Goal: Task Accomplishment & Management: Complete application form

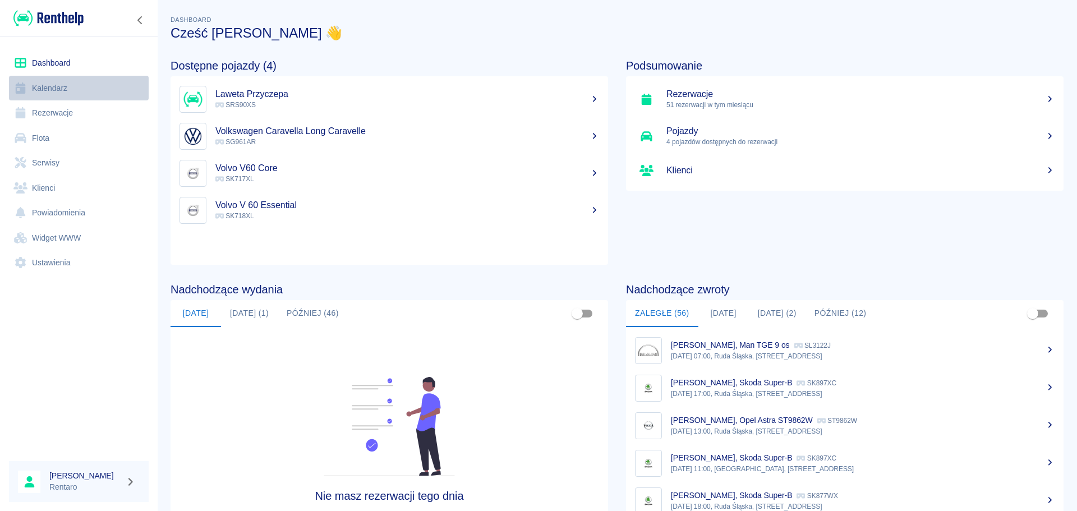
click at [57, 88] on link "Kalendarz" at bounding box center [79, 88] width 140 height 25
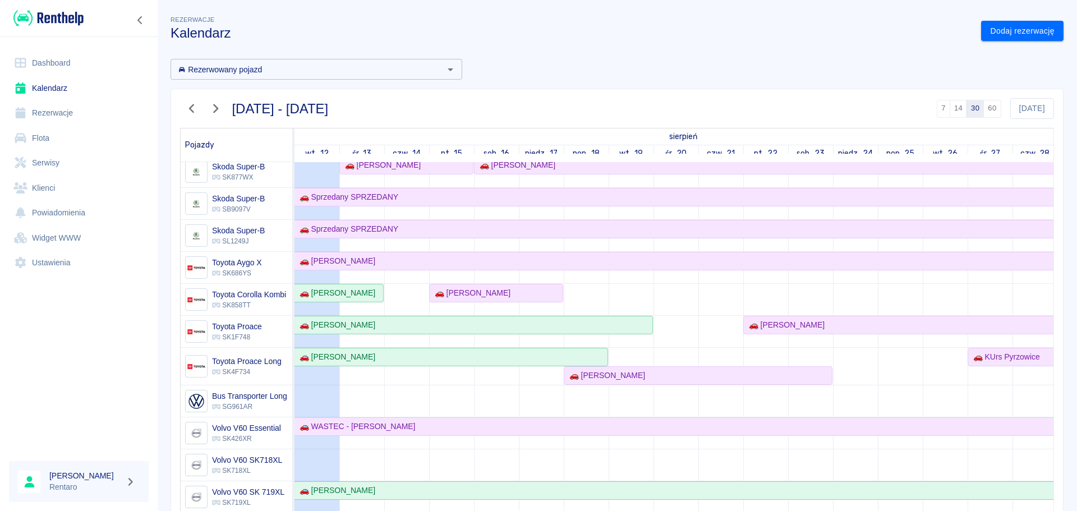
scroll to position [829, 0]
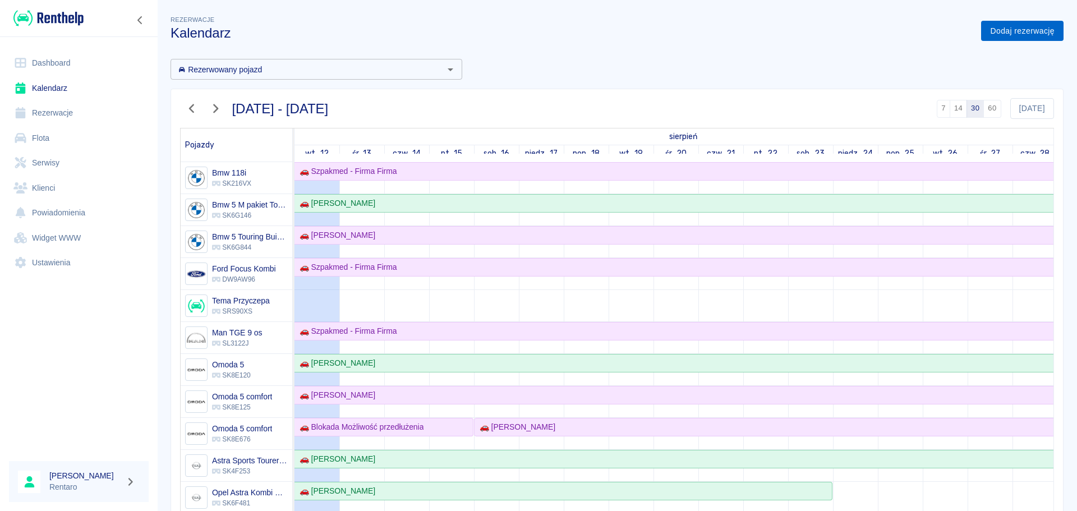
click at [1007, 37] on link "Dodaj rezerwację" at bounding box center [1022, 31] width 82 height 21
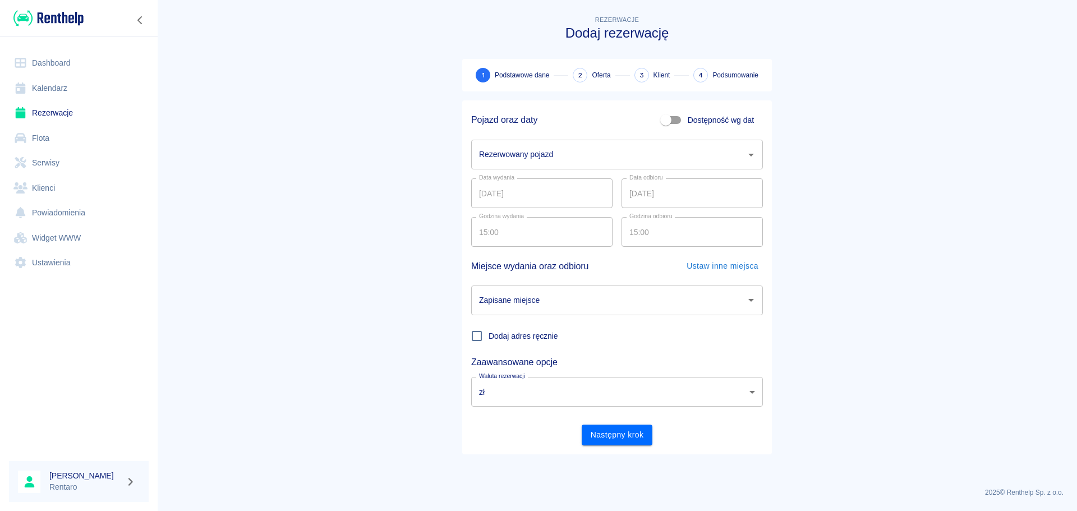
click at [660, 150] on input "Rezerwowany pojazd" at bounding box center [608, 155] width 265 height 20
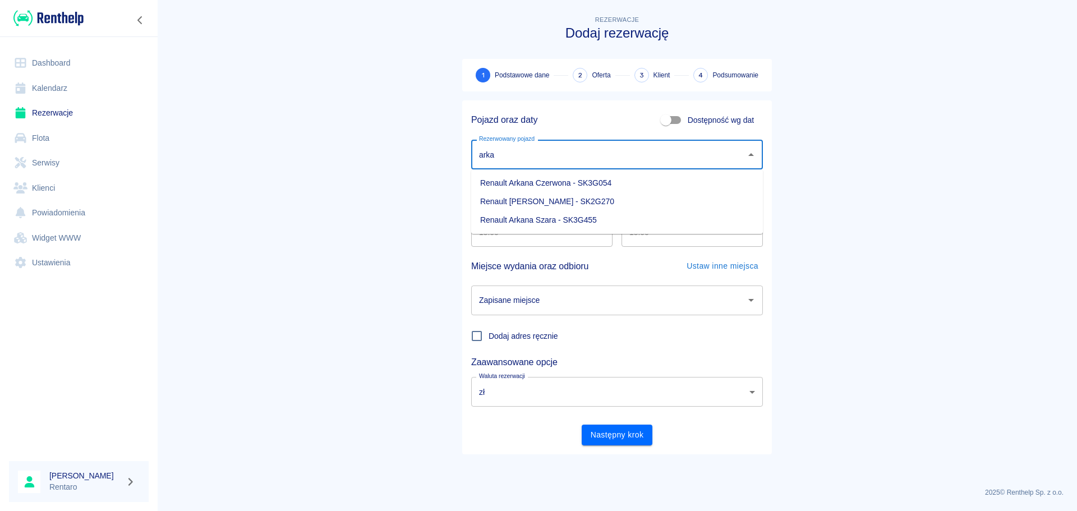
click at [579, 216] on li "Renault Arkana Szara - SK3G455" at bounding box center [617, 220] width 292 height 19
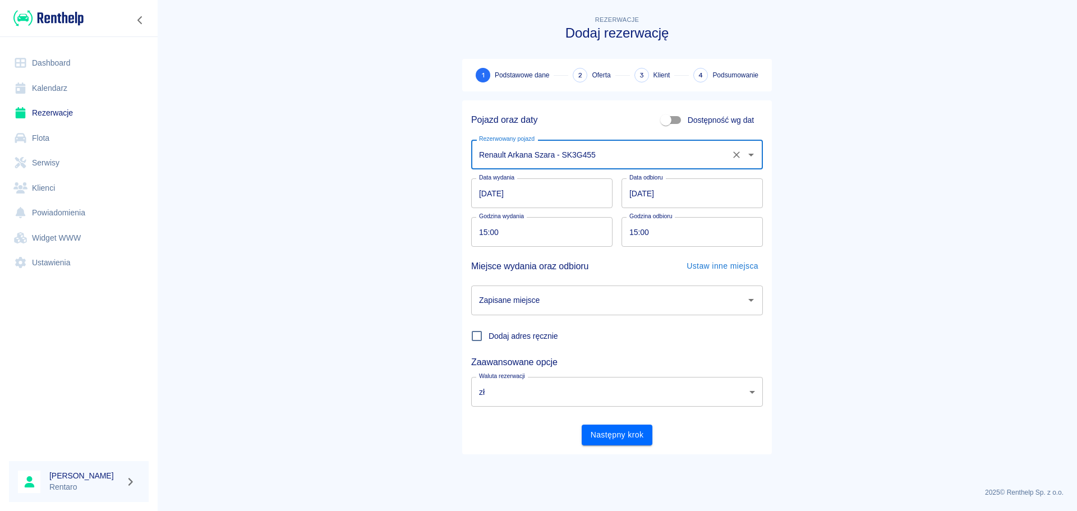
type input "Renault Arkana Szara - SK3G455"
drag, startPoint x: 557, startPoint y: 319, endPoint x: 563, endPoint y: 315, distance: 7.8
click at [559, 318] on div "Dodaj adres ręcznie" at bounding box center [612, 331] width 301 height 33
click at [575, 301] on input "Zapisane miejsce" at bounding box center [608, 301] width 265 height 20
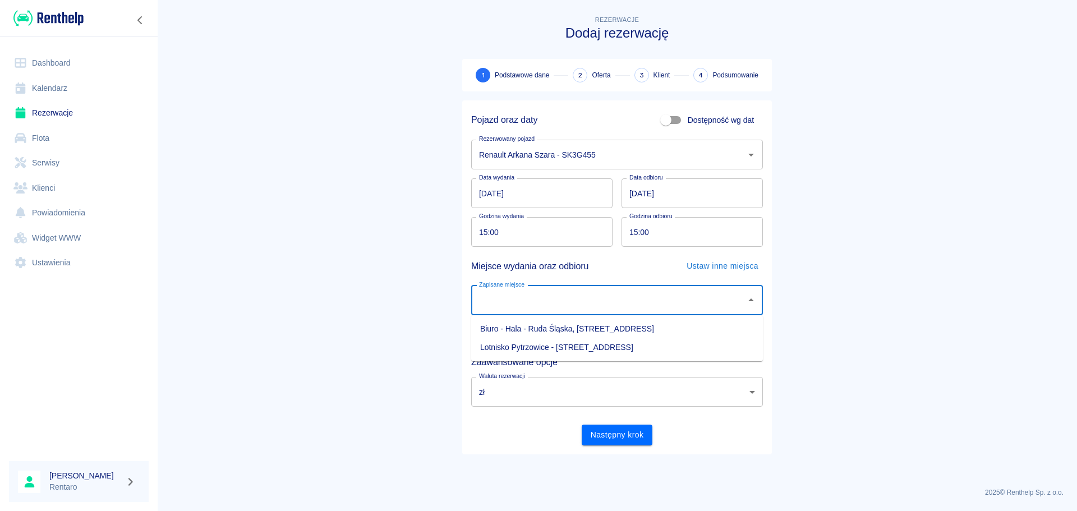
click at [594, 330] on li "Biuro - Hala - Ruda Śląska, [STREET_ADDRESS]" at bounding box center [617, 329] width 292 height 19
type input "Biuro - Hala - Ruda Śląska, [STREET_ADDRESS]"
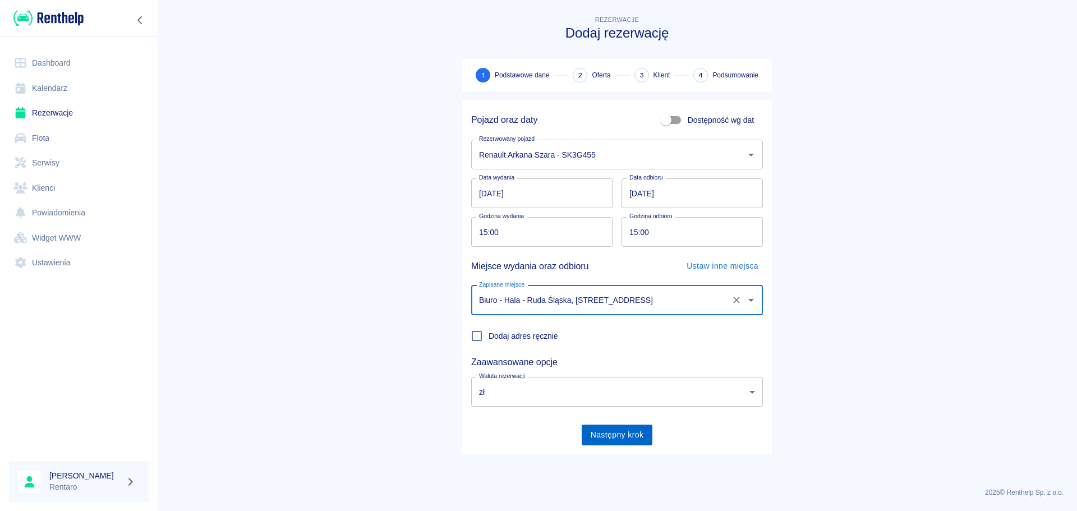
click at [625, 426] on div "Następny krok" at bounding box center [612, 431] width 301 height 30
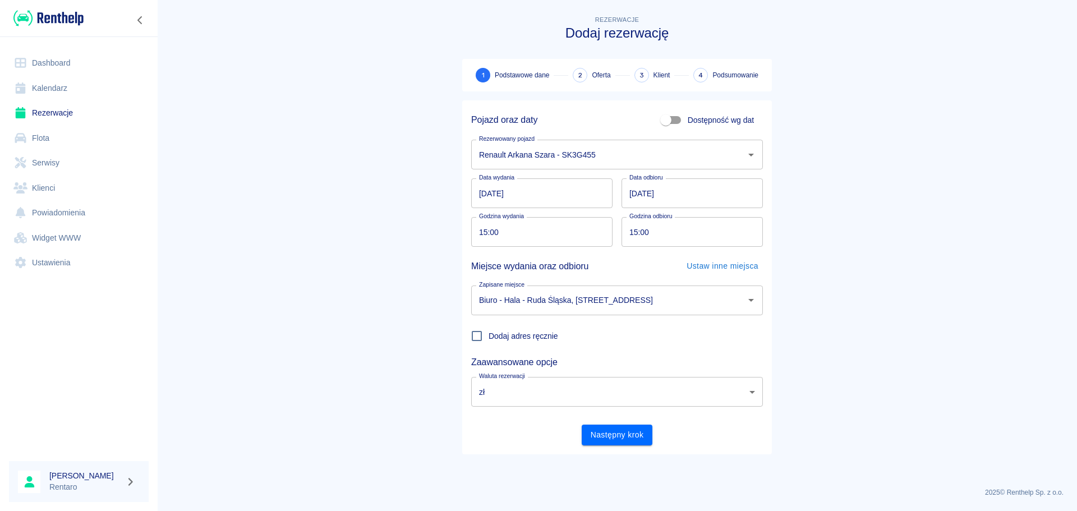
click at [624, 435] on button "Następny krok" at bounding box center [617, 435] width 71 height 21
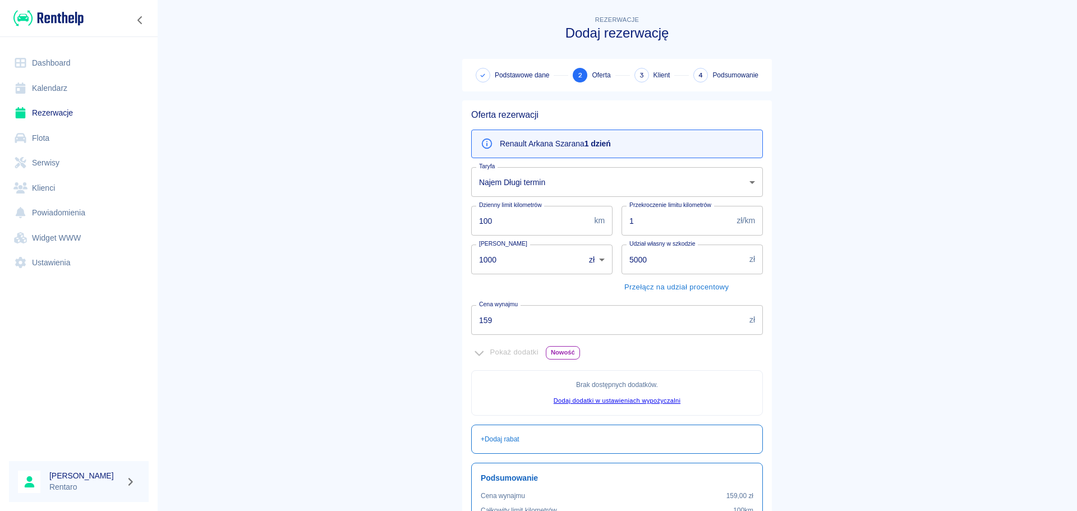
click at [554, 180] on body "Używamy plików Cookies, by zapewnić Ci najlepsze możliwe doświadczenie. Aby dow…" at bounding box center [538, 255] width 1077 height 511
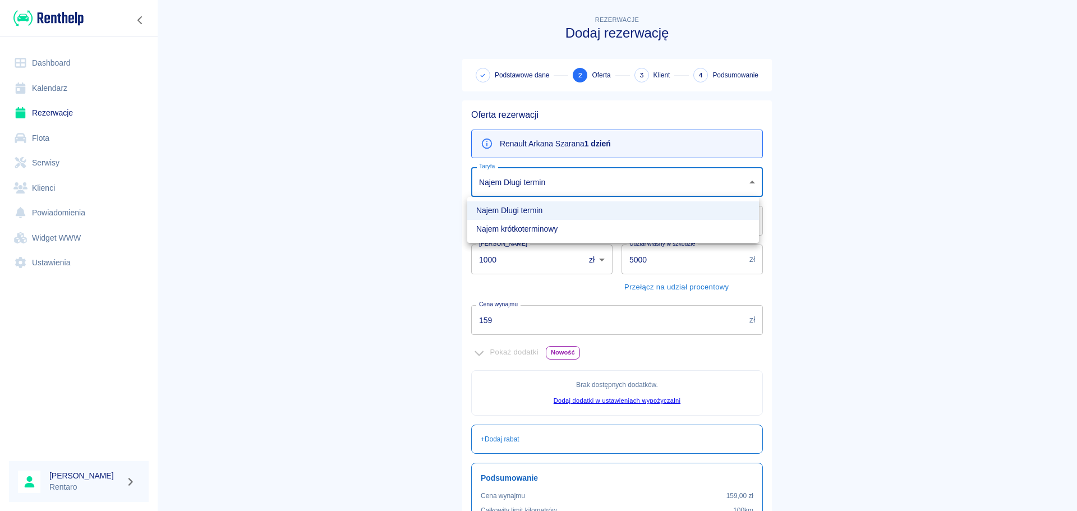
click at [590, 181] on div at bounding box center [538, 255] width 1077 height 511
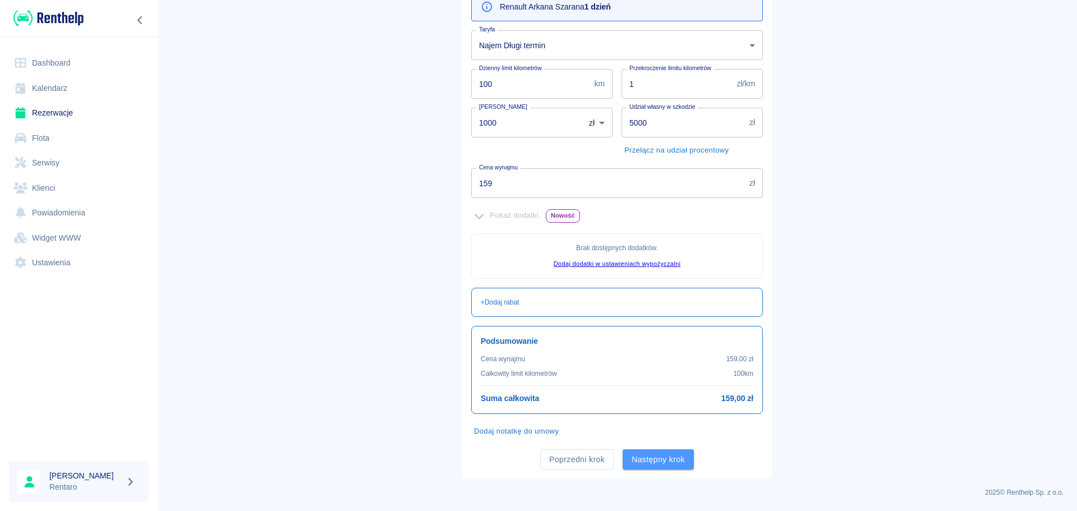
click at [650, 460] on button "Następny krok" at bounding box center [658, 459] width 71 height 21
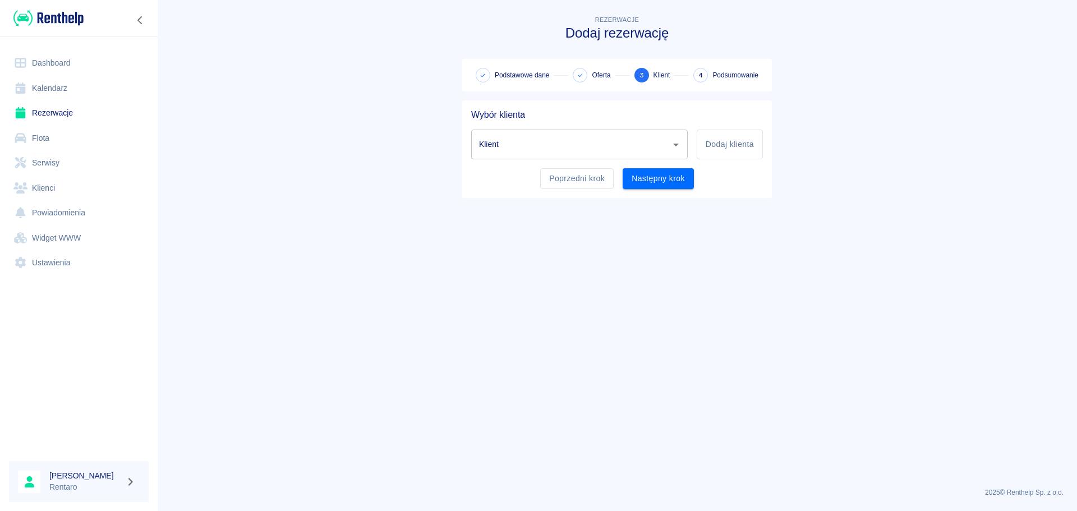
click at [552, 146] on input "Klient" at bounding box center [571, 145] width 190 height 20
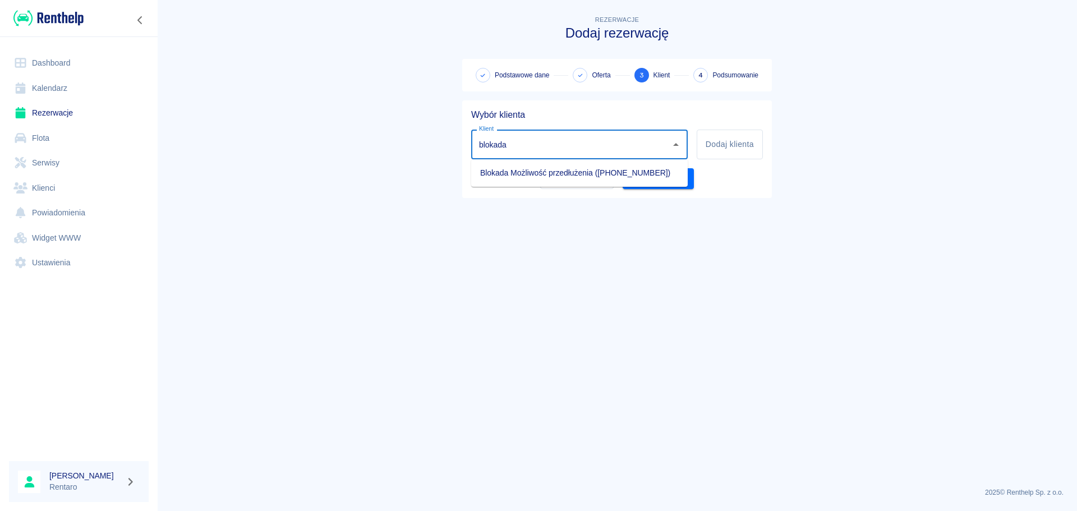
click at [562, 176] on li "Blokada Możliwość przedłużenia ([PHONE_NUMBER])" at bounding box center [579, 173] width 217 height 19
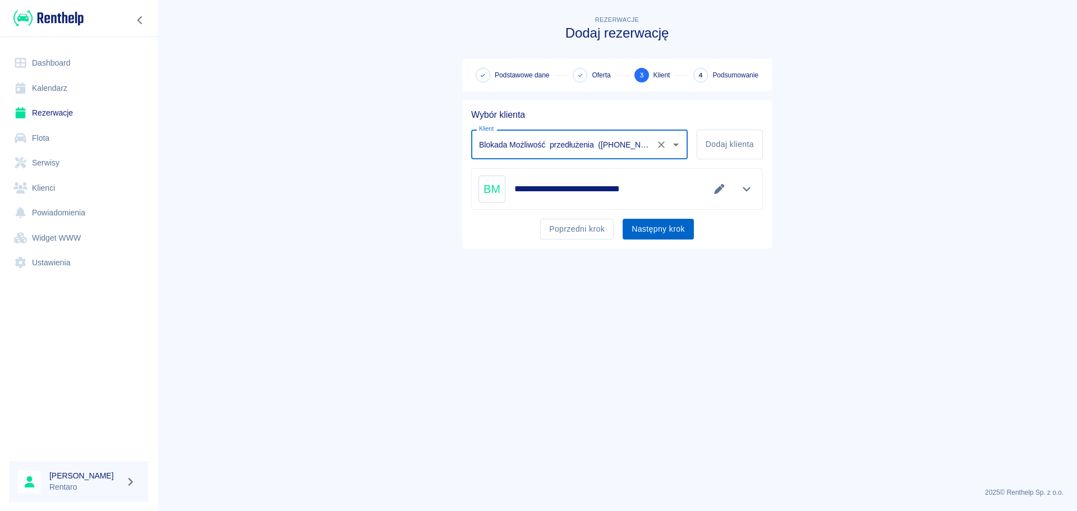
type input "Blokada Możliwość przedłużenia ([PHONE_NUMBER])"
click at [652, 232] on button "Następny krok" at bounding box center [658, 229] width 71 height 21
